Goal: Task Accomplishment & Management: Complete application form

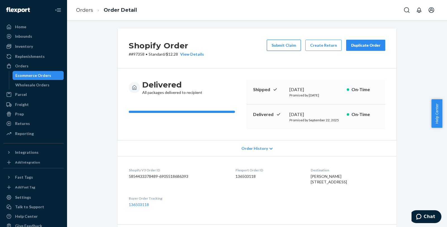
click at [284, 48] on button "Submit Claim" at bounding box center [284, 45] width 34 height 11
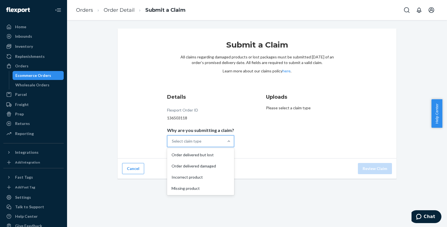
click at [192, 137] on div "Select claim type" at bounding box center [195, 141] width 56 height 11
click at [172, 138] on input "Why are you submitting a claim? option Order delivered but lost focused, 1 of 4…" at bounding box center [172, 141] width 1 height 6
click at [193, 155] on div "Order delivered but lost" at bounding box center [200, 154] width 65 height 11
click at [172, 144] on input "Why are you submitting a claim? option Order delivered but lost focused, 1 of 4…" at bounding box center [172, 141] width 1 height 6
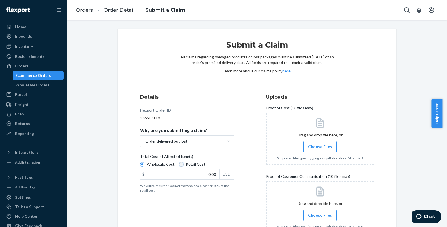
click at [179, 163] on input "Retail Cost" at bounding box center [181, 164] width 4 height 4
radio input "true"
radio input "false"
drag, startPoint x: 207, startPoint y: 170, endPoint x: 222, endPoint y: 171, distance: 14.9
click at [222, 171] on div "$ 0.00 USD" at bounding box center [187, 173] width 94 height 11
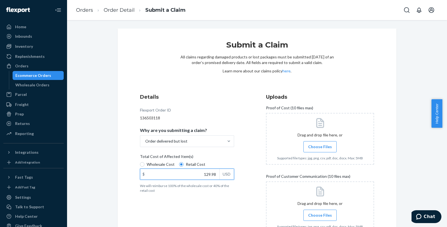
type input "129.98"
click at [312, 146] on span "Choose Files" at bounding box center [320, 147] width 24 height 6
click at [320, 146] on input "Choose Files" at bounding box center [320, 147] width 0 height 6
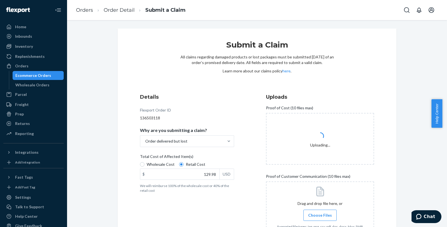
click at [312, 214] on span "Choose Files" at bounding box center [320, 215] width 24 height 6
click at [320, 214] on input "Choose Files" at bounding box center [320, 215] width 0 height 6
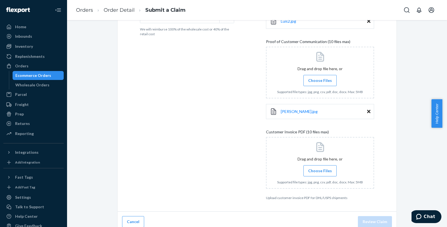
scroll to position [161, 0]
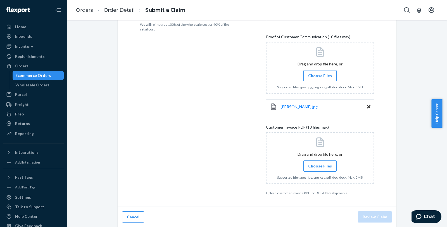
click at [314, 167] on span "Choose Files" at bounding box center [320, 166] width 24 height 6
click at [320, 167] on input "Choose Files" at bounding box center [320, 166] width 0 height 6
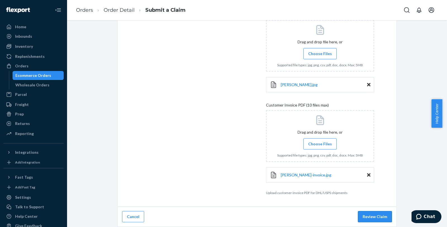
click at [375, 218] on button "Review Claim" at bounding box center [375, 216] width 34 height 11
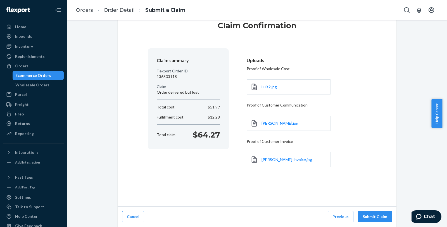
scroll to position [19, 0]
click at [372, 216] on button "Submit Claim" at bounding box center [375, 216] width 34 height 11
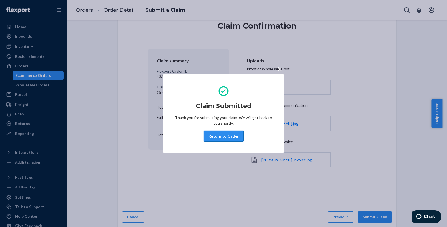
click at [224, 136] on button "Return to Order" at bounding box center [224, 135] width 40 height 11
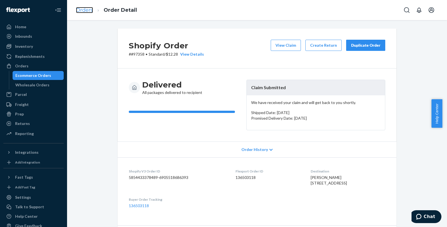
click at [89, 10] on link "Orders" at bounding box center [84, 10] width 17 height 6
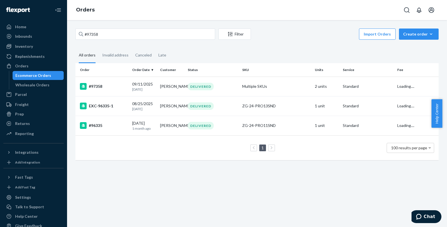
click at [129, 22] on div "#97358 Filter Import Orders Create order Ecommerce order Removal order All orde…" at bounding box center [257, 123] width 380 height 207
click at [128, 31] on input "#97358" at bounding box center [145, 34] width 140 height 11
paste input "694"
type input "#96948"
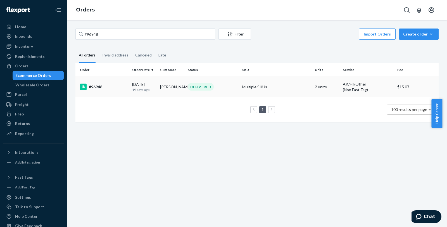
click at [110, 88] on div "#96948" at bounding box center [104, 87] width 48 height 7
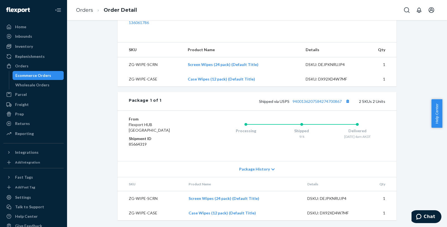
scroll to position [193, 0]
click at [340, 99] on link "9400136207584274700867" at bounding box center [317, 101] width 49 height 5
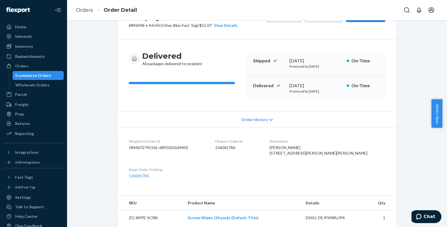
scroll to position [7, 0]
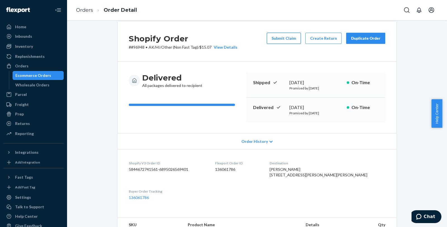
click at [281, 42] on button "Submit Claim" at bounding box center [284, 38] width 34 height 11
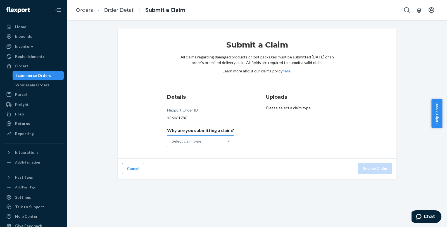
click at [204, 140] on div "Select claim type" at bounding box center [195, 141] width 56 height 11
click at [172, 140] on input "Why are you submitting a claim? Select claim type" at bounding box center [172, 141] width 1 height 6
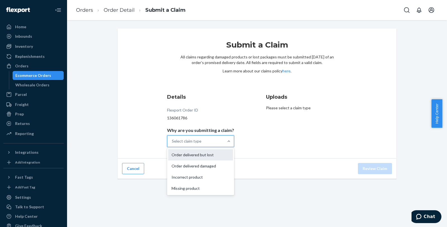
click at [206, 155] on div "Order delivered but lost" at bounding box center [200, 154] width 65 height 11
click at [172, 144] on input "Why are you submitting a claim? option Order delivered but lost focused, 0 of 4…" at bounding box center [172, 141] width 1 height 6
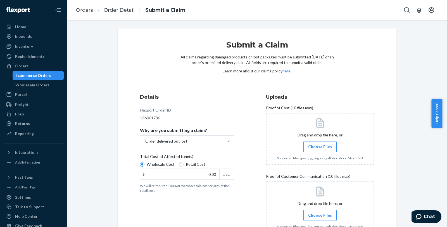
click at [188, 168] on div "Wholesale Cost Retail Cost" at bounding box center [187, 165] width 99 height 7
click at [144, 167] on input "Wholesale Cost" at bounding box center [142, 164] width 4 height 4
click at [190, 162] on span "Retail Cost" at bounding box center [196, 165] width 20 height 6
click at [184, 162] on input "Retail Cost" at bounding box center [181, 164] width 4 height 4
radio input "true"
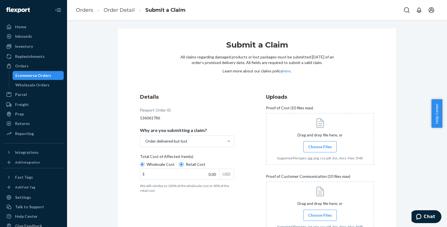
radio input "false"
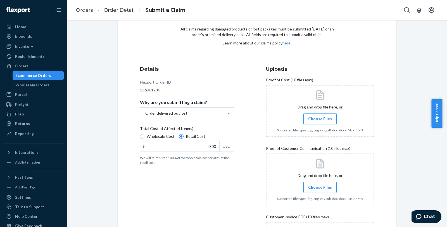
scroll to position [93, 0]
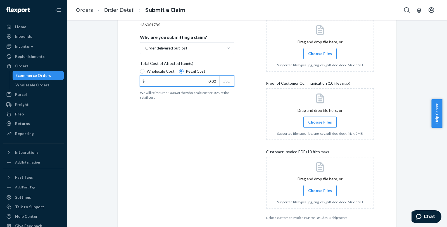
drag, startPoint x: 206, startPoint y: 79, endPoint x: 233, endPoint y: 82, distance: 27.4
click at [233, 82] on div "Details Flexport Order ID 136061786 Why are you submitting a claim? Order deliv…" at bounding box center [194, 110] width 108 height 226
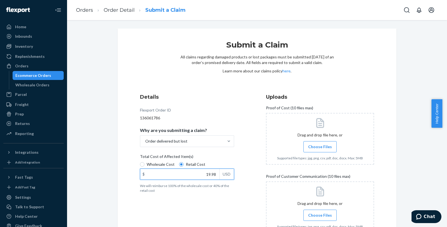
type input "19.98"
click at [321, 144] on span "Choose Files" at bounding box center [320, 147] width 24 height 6
click at [320, 144] on input "Choose Files" at bounding box center [320, 147] width 0 height 6
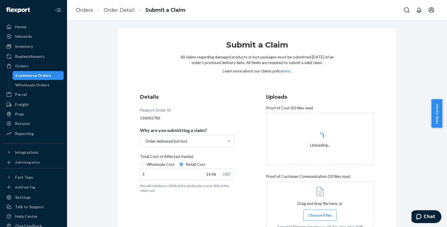
click at [328, 212] on span "Choose Files" at bounding box center [320, 215] width 24 height 6
click at [320, 212] on input "Choose Files" at bounding box center [320, 215] width 0 height 6
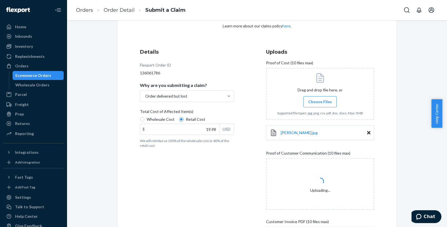
scroll to position [93, 0]
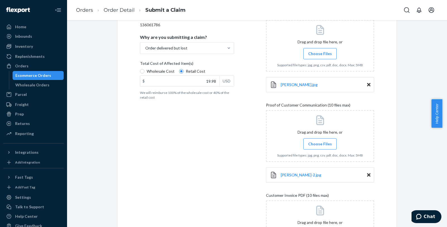
click at [316, 144] on span "Choose Files" at bounding box center [320, 144] width 24 height 6
click at [320, 144] on input "Choose Files" at bounding box center [320, 144] width 0 height 6
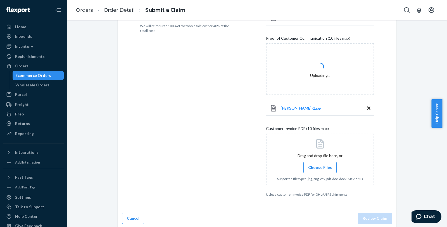
scroll to position [161, 0]
click at [309, 168] on span "Choose Files" at bounding box center [320, 166] width 24 height 6
click at [320, 168] on input "Choose Files" at bounding box center [320, 166] width 0 height 6
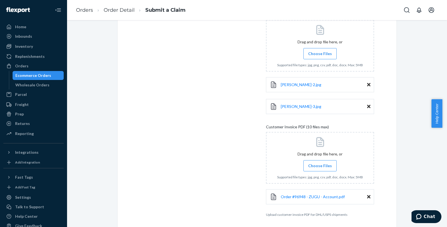
scroll to position [205, 0]
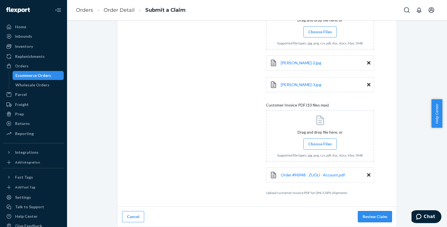
click at [374, 213] on button "Review Claim" at bounding box center [375, 216] width 34 height 11
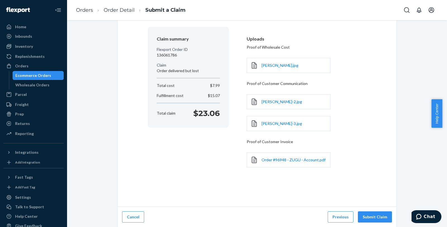
click at [374, 213] on button "Submit Claim" at bounding box center [375, 216] width 34 height 11
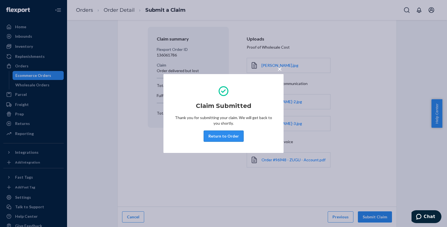
click at [220, 135] on button "Return to Order" at bounding box center [224, 135] width 40 height 11
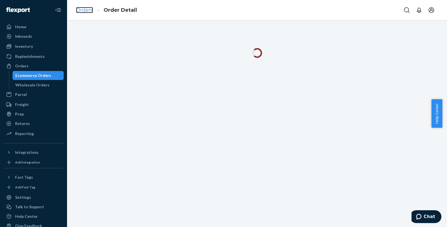
click at [85, 11] on link "Orders" at bounding box center [84, 10] width 17 height 6
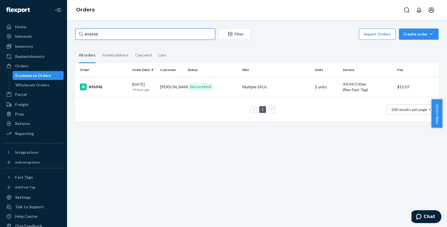
click at [110, 36] on input "#96948" at bounding box center [145, 34] width 140 height 11
paste input "135101529"
type input "135101529"
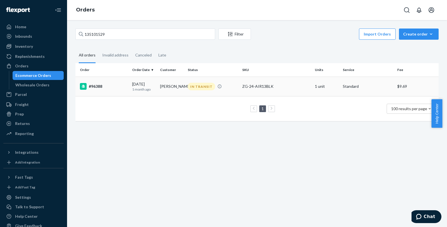
click at [92, 88] on div "#96388" at bounding box center [104, 86] width 48 height 7
